Goal: Task Accomplishment & Management: Complete application form

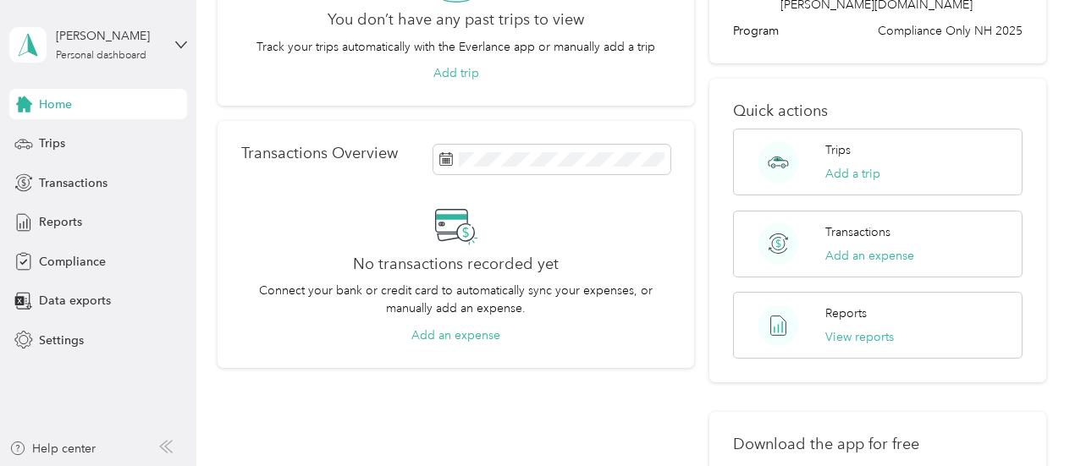
scroll to position [202, 0]
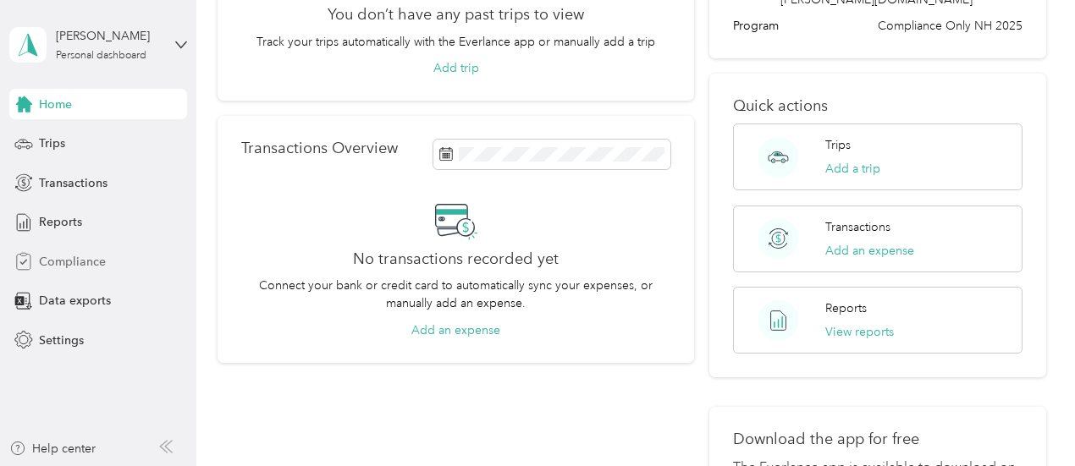
click at [59, 251] on div "Compliance" at bounding box center [98, 261] width 178 height 30
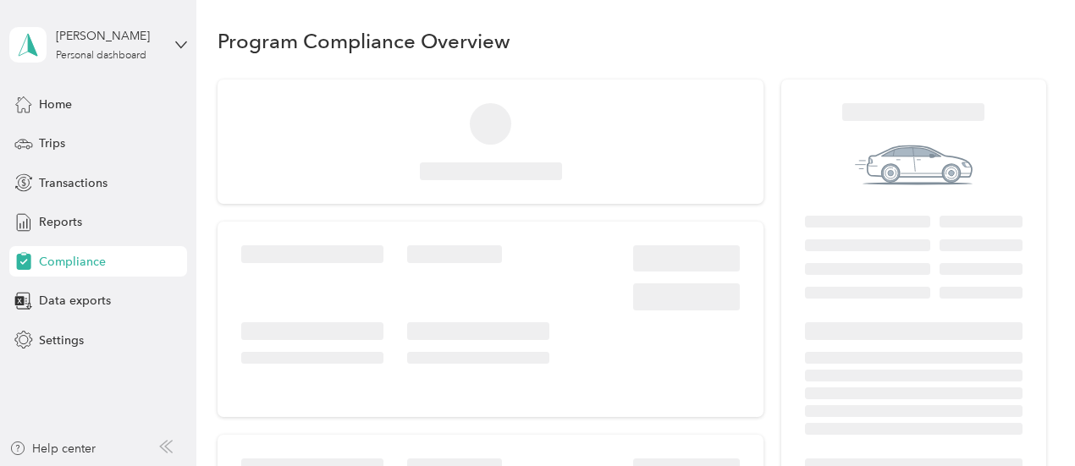
scroll to position [202, 0]
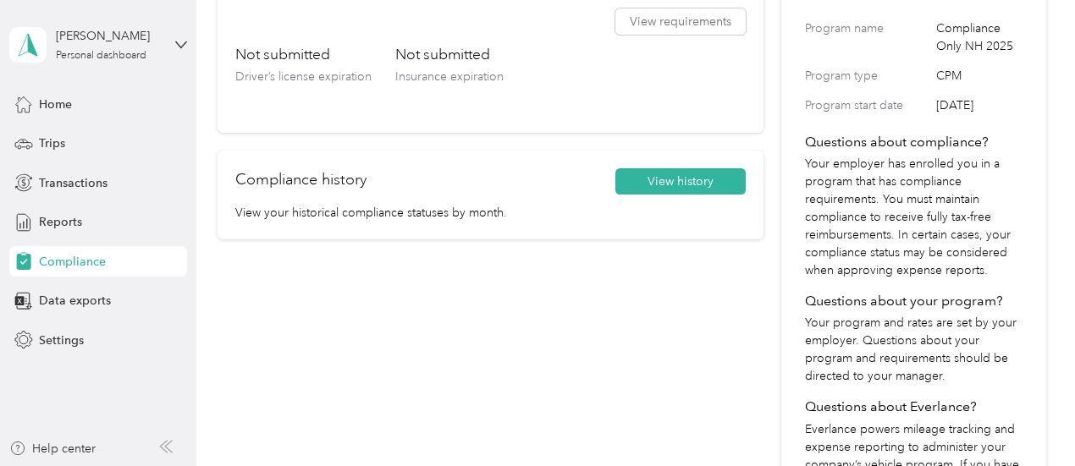
click at [410, 292] on div "You are not compliant. Update your information below. License & Insurance Not S…" at bounding box center [491, 228] width 546 height 688
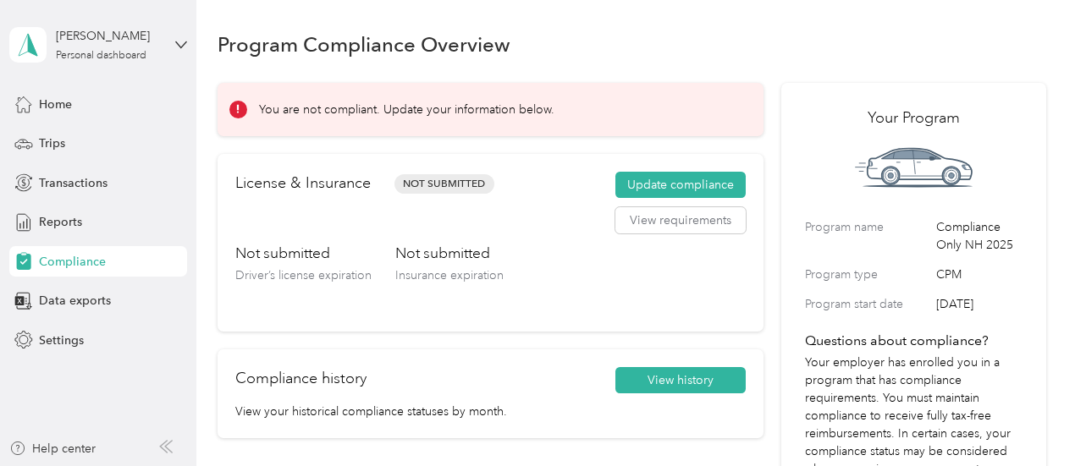
scroll to position [3, 0]
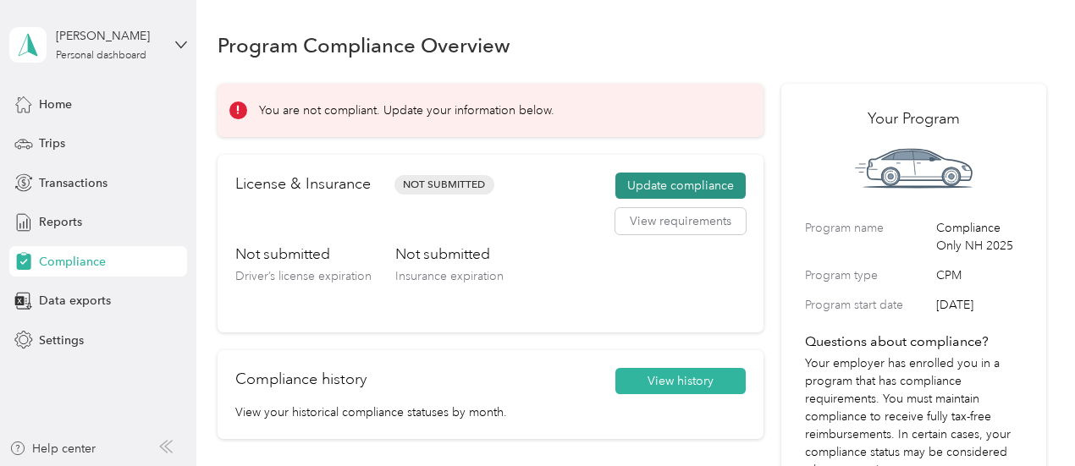
click at [692, 181] on button "Update compliance" at bounding box center [680, 186] width 130 height 27
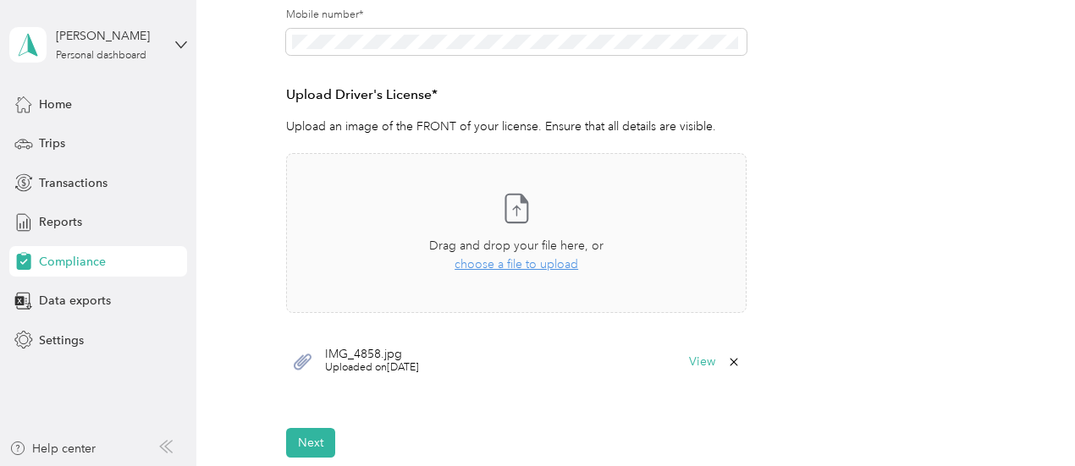
scroll to position [642, 0]
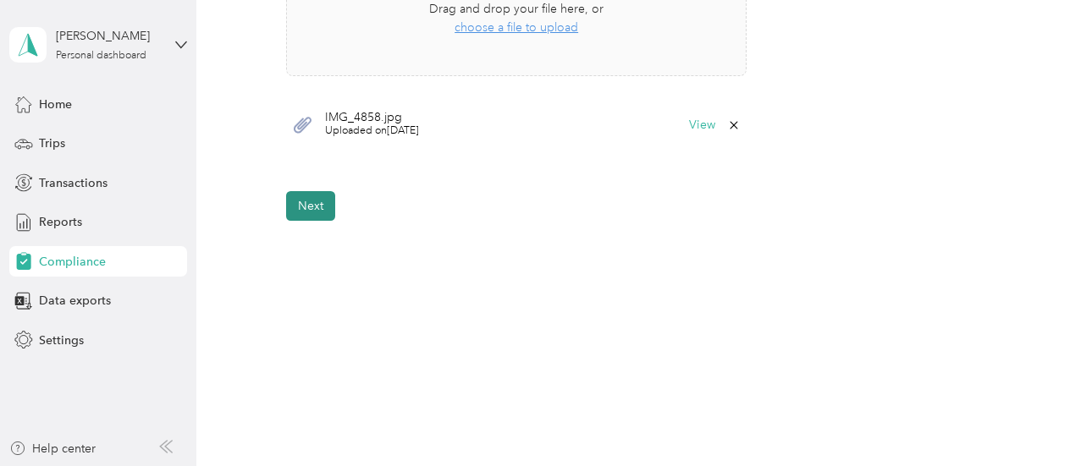
click at [328, 206] on button "Next" at bounding box center [310, 206] width 49 height 30
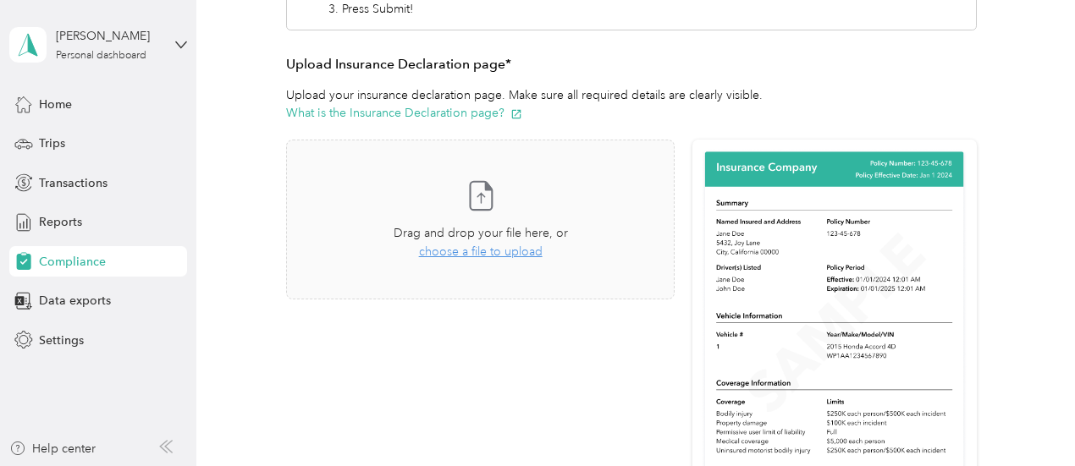
scroll to position [341, 0]
click at [476, 255] on span "choose a file to upload" at bounding box center [481, 252] width 124 height 14
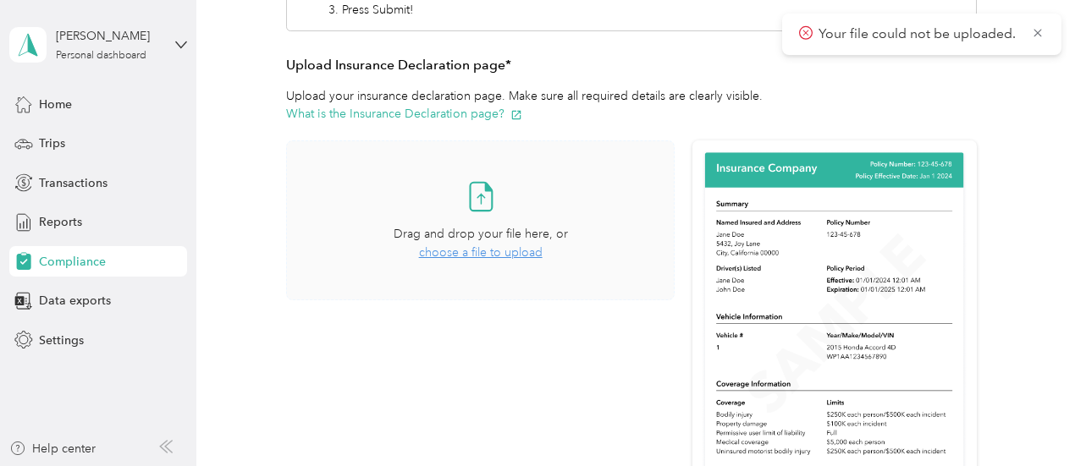
click at [488, 253] on span "choose a file to upload" at bounding box center [481, 252] width 124 height 14
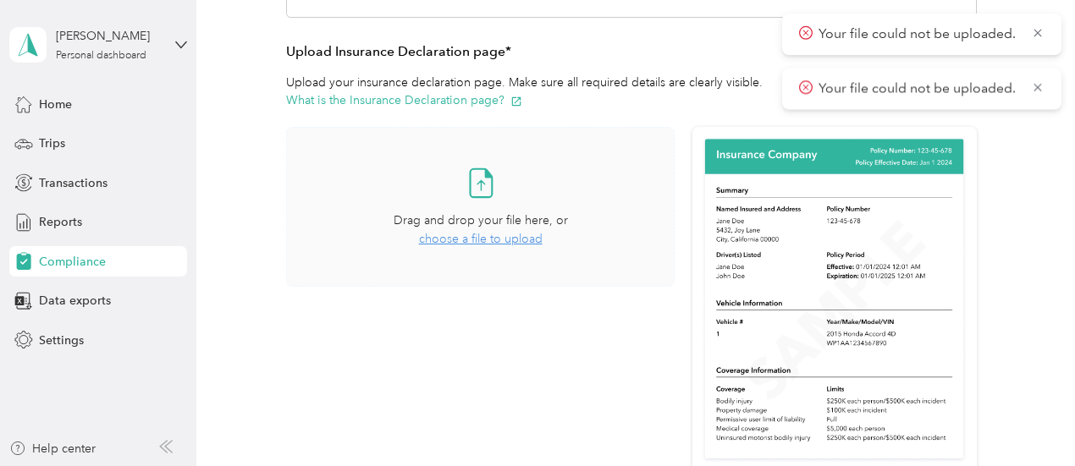
scroll to position [350, 0]
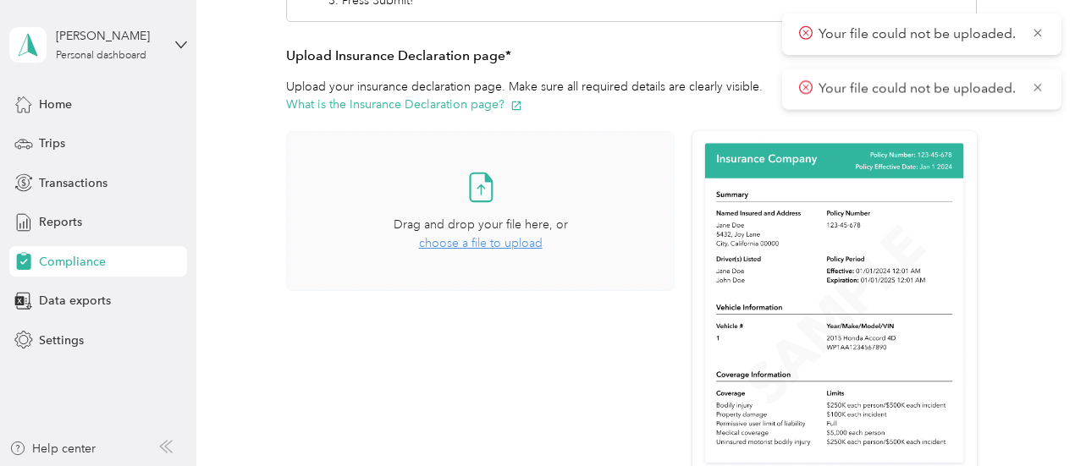
click at [504, 240] on span "choose a file to upload" at bounding box center [481, 243] width 124 height 14
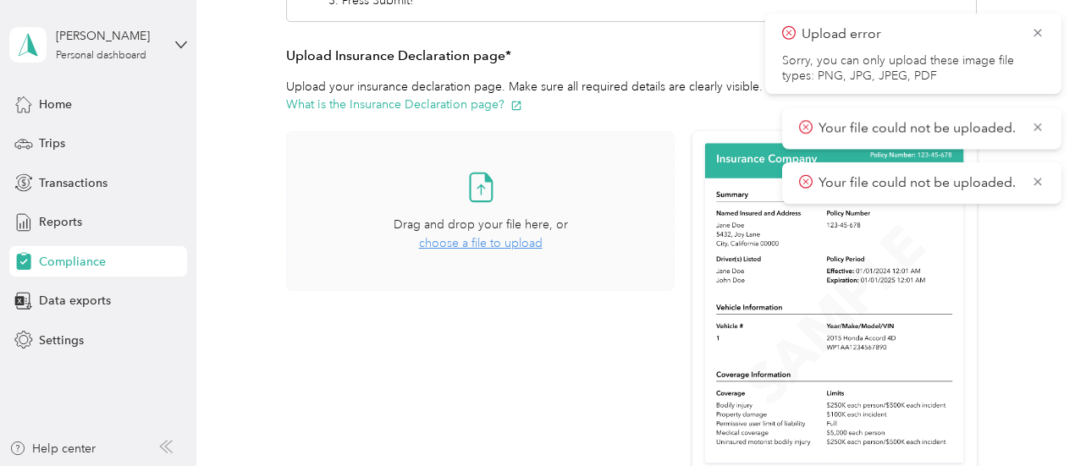
click at [527, 228] on span "Drag and drop your file here, or" at bounding box center [481, 225] width 174 height 14
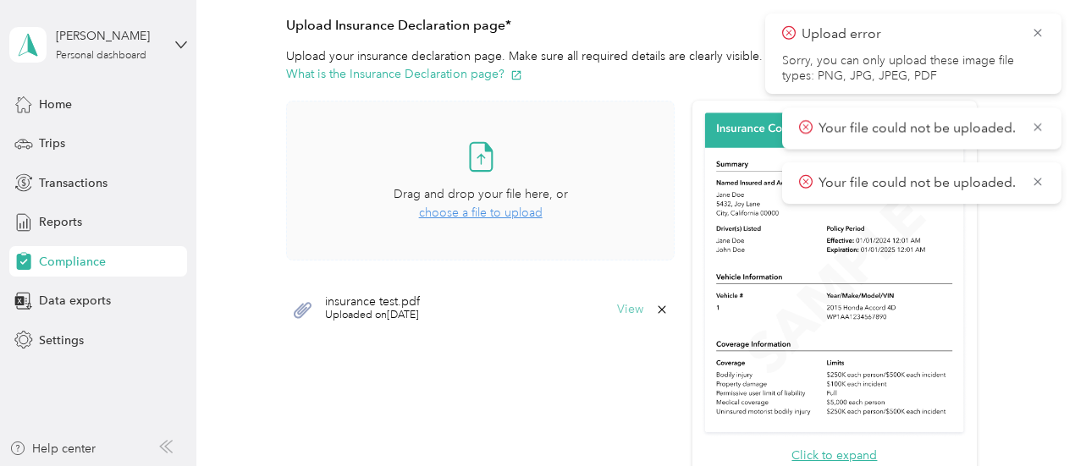
click at [620, 313] on button "View" at bounding box center [630, 310] width 26 height 12
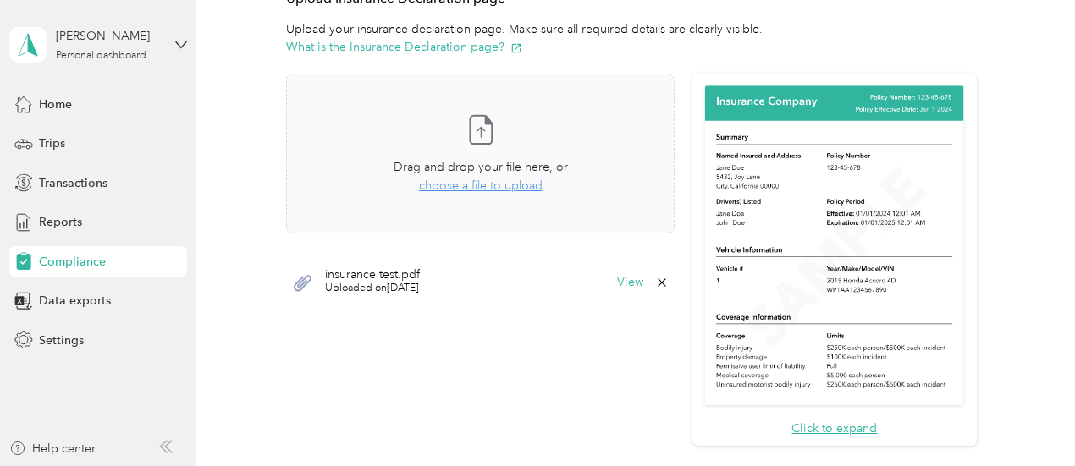
scroll to position [409, 0]
click at [621, 285] on button "View" at bounding box center [630, 282] width 26 height 12
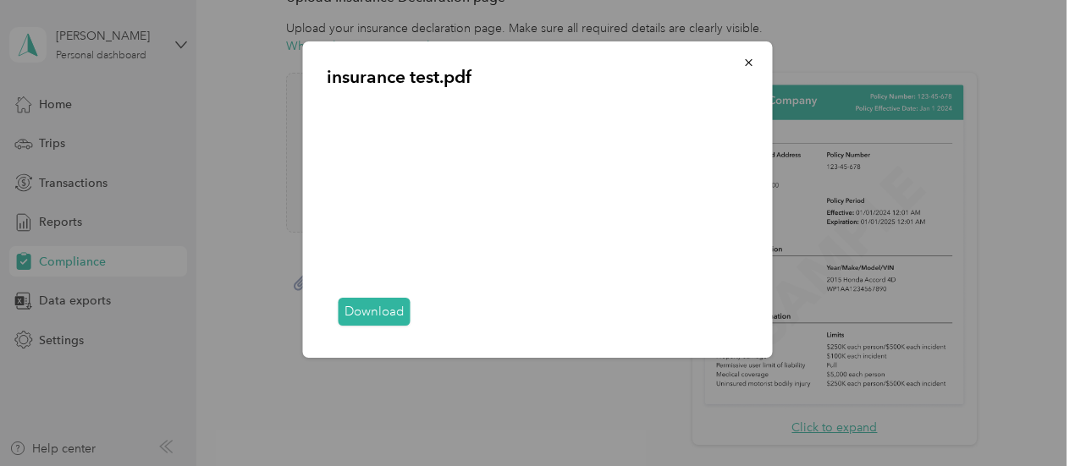
click at [385, 307] on link "Download" at bounding box center [375, 312] width 72 height 28
click at [740, 55] on button "button" at bounding box center [749, 62] width 36 height 30
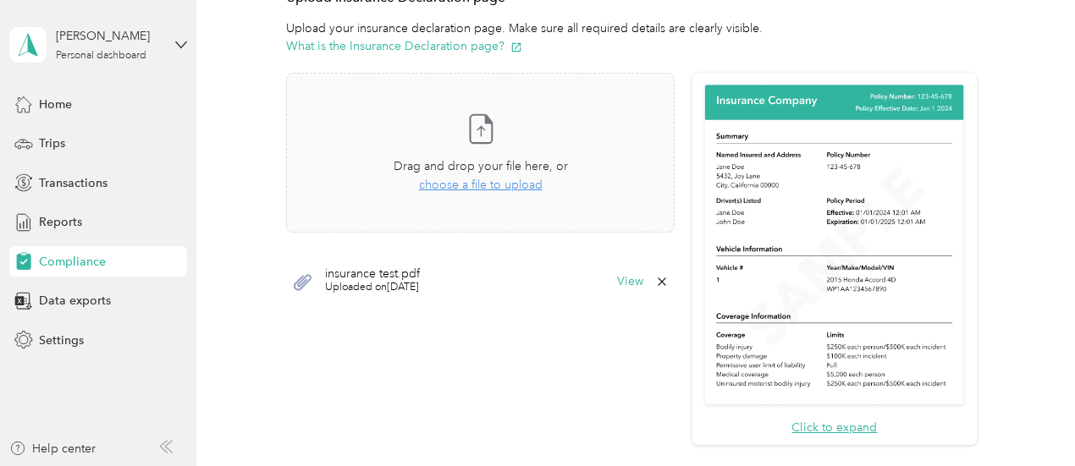
click at [659, 278] on icon at bounding box center [662, 282] width 14 height 14
click at [630, 297] on button "Yes" at bounding box center [614, 292] width 33 height 27
click at [464, 185] on span "choose a file to upload" at bounding box center [481, 185] width 124 height 14
click at [626, 282] on button "View" at bounding box center [630, 282] width 26 height 12
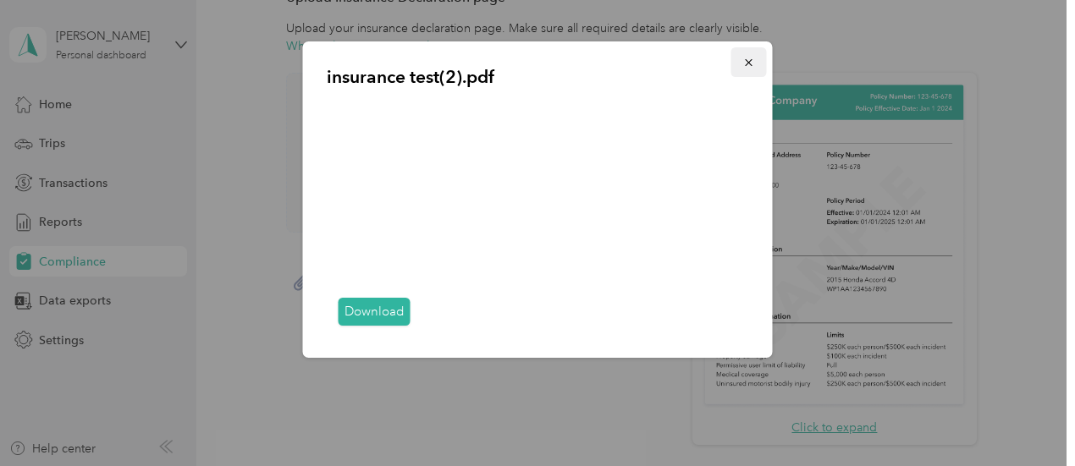
click at [751, 68] on icon "button" at bounding box center [749, 63] width 12 height 12
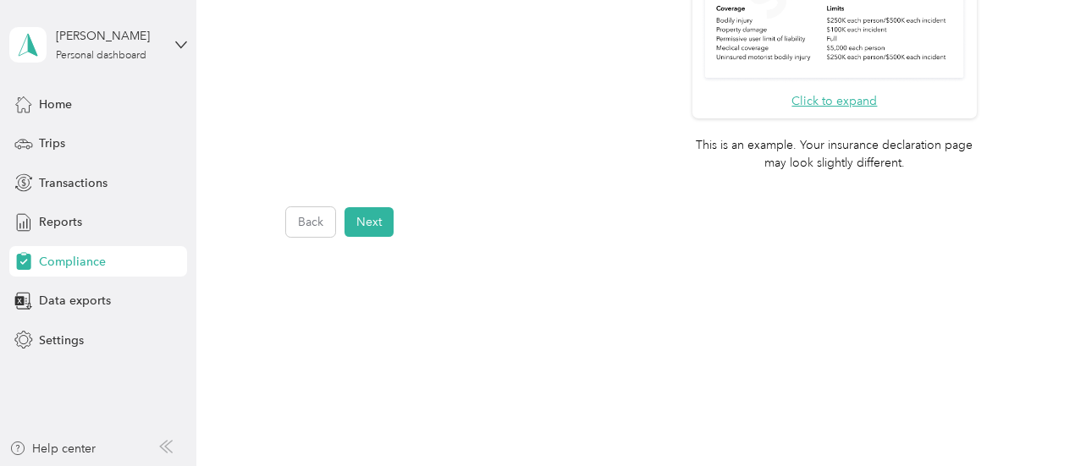
scroll to position [752, 0]
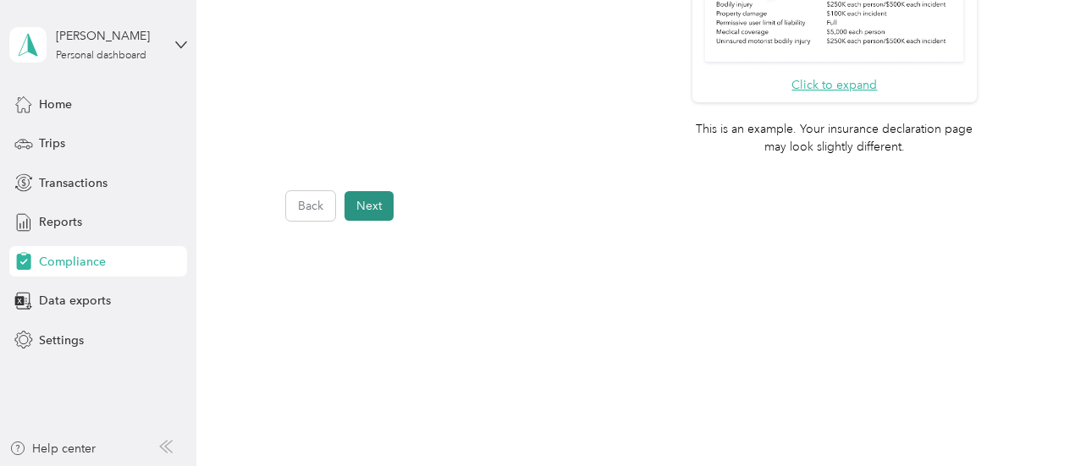
click at [383, 210] on button "Next" at bounding box center [369, 206] width 49 height 30
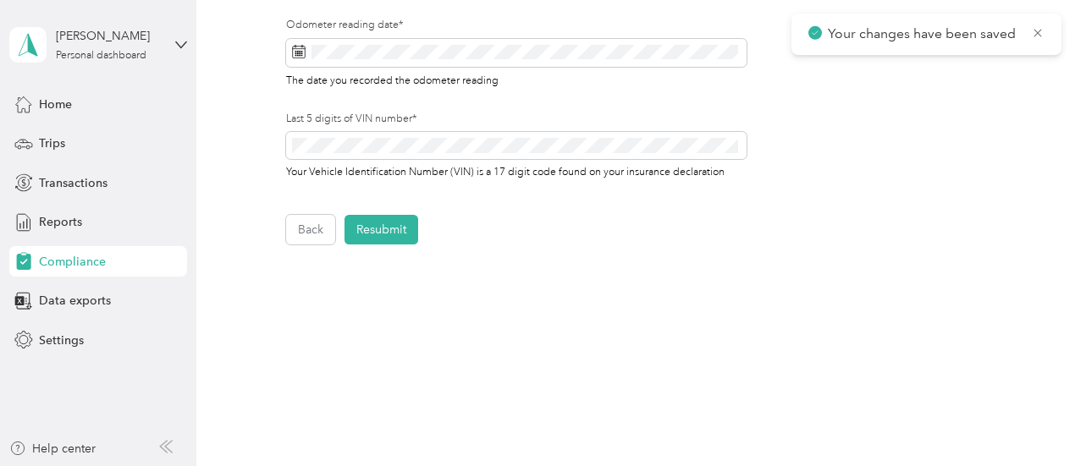
scroll to position [738, 0]
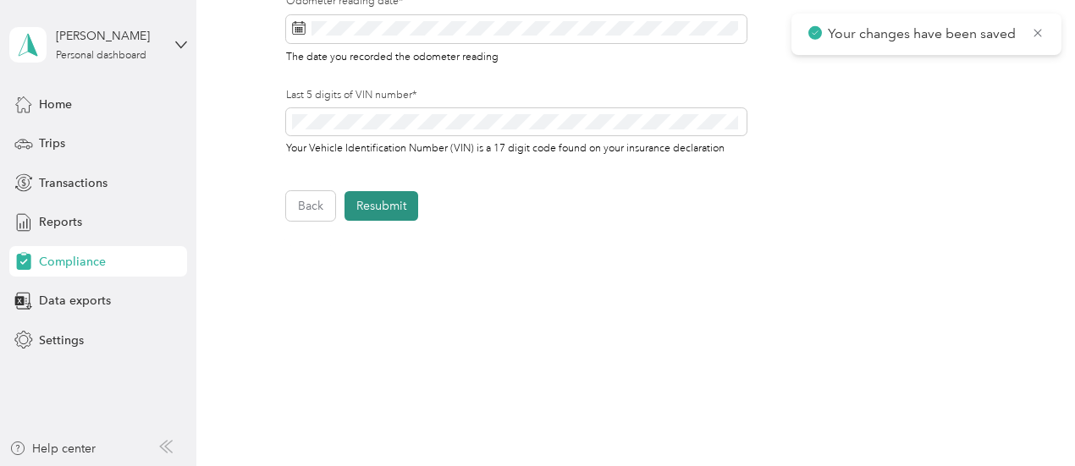
click at [395, 196] on button "Resubmit" at bounding box center [382, 206] width 74 height 30
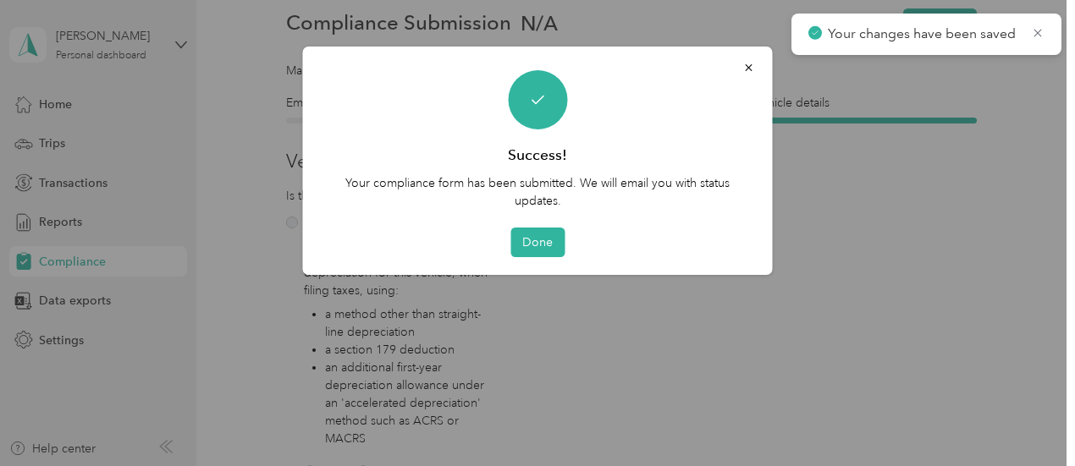
scroll to position [20, 0]
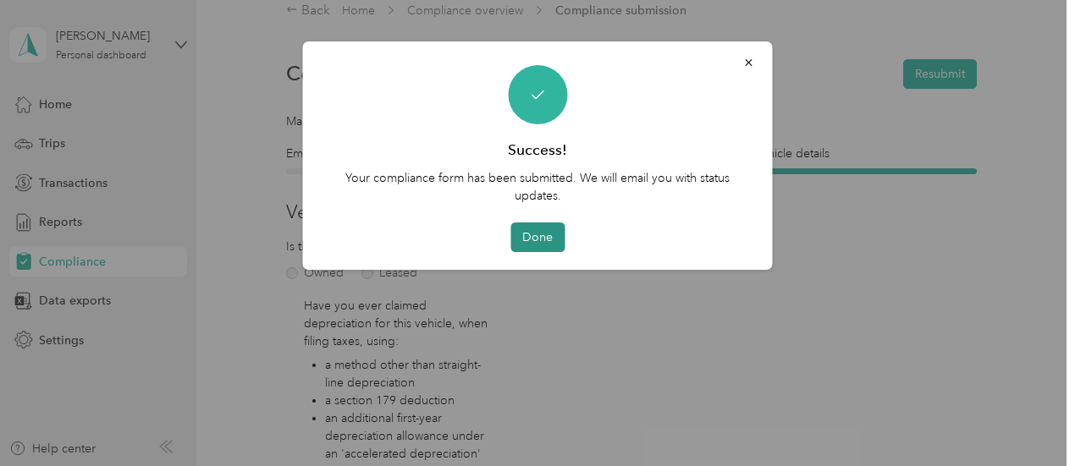
click at [536, 239] on button "Done" at bounding box center [537, 238] width 54 height 30
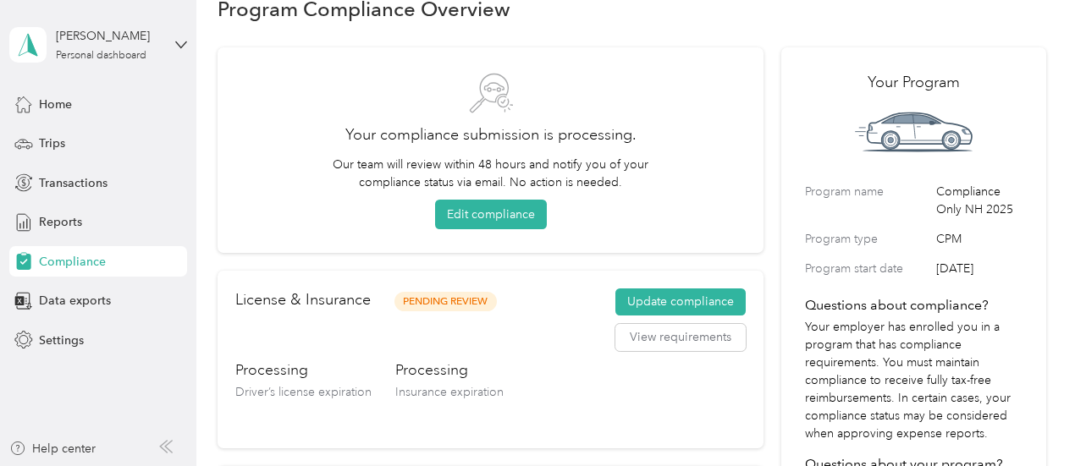
scroll to position [39, 0]
